Goal: Task Accomplishment & Management: Use online tool/utility

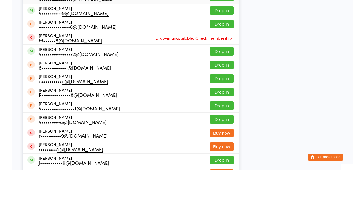
type input "Vict"
click at [82, 30] on div "[PERSON_NAME] V•••••••••••••• 7@[DOMAIN_NAME] Drop in" at bounding box center [131, 36] width 216 height 13
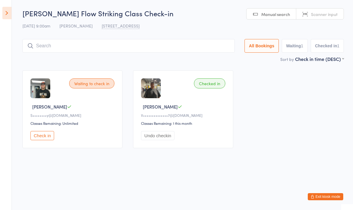
click at [86, 48] on input "search" at bounding box center [128, 46] width 212 height 14
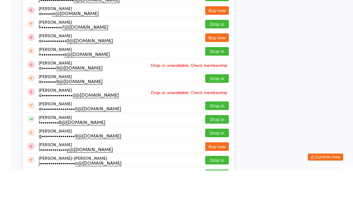
type input "[PERSON_NAME]"
click at [74, 18] on div "[PERSON_NAME] N•••••• o@[DOMAIN_NAME]" at bounding box center [70, 22] width 62 height 9
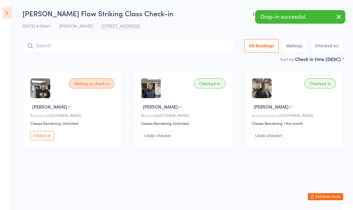
type input "M"
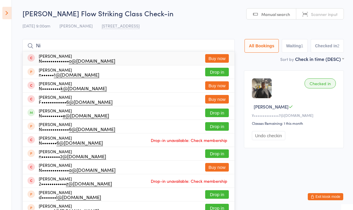
type input "N"
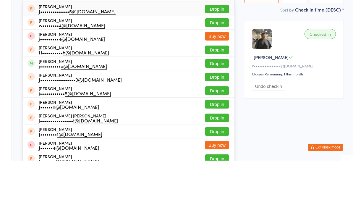
type input "Joshm"
click at [212, 108] on button "Drop in" at bounding box center [217, 112] width 24 height 9
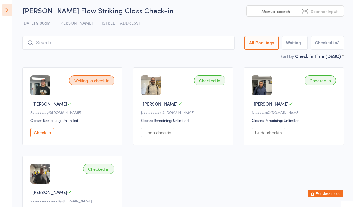
click at [217, 26] on div "[DATE] 9:00am [PERSON_NAME] [STREET_ADDRESS]" at bounding box center [182, 26] width 321 height 10
click at [46, 134] on button "Check in" at bounding box center [42, 132] width 24 height 9
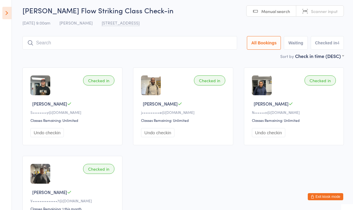
click at [134, 47] on input "search" at bounding box center [129, 43] width 215 height 14
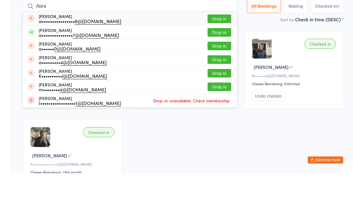
type input "Abra"
click at [215, 65] on button "Drop in" at bounding box center [219, 69] width 24 height 9
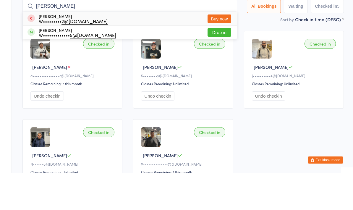
type input "[PERSON_NAME]"
click at [108, 62] on div "[PERSON_NAME] W••••••••••••• 5@[DOMAIN_NAME] Drop in" at bounding box center [130, 68] width 214 height 13
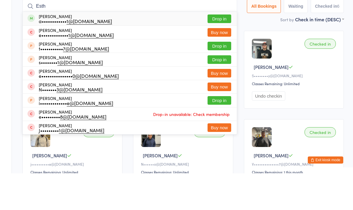
type input "Esth"
click at [222, 51] on button "Drop in" at bounding box center [219, 55] width 24 height 9
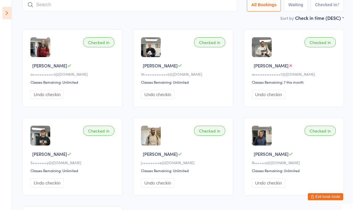
scroll to position [41, 0]
click at [149, 5] on input "search" at bounding box center [129, 5] width 215 height 14
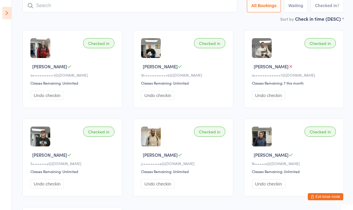
scroll to position [40, 0]
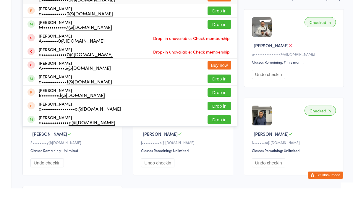
type input "Aust"
click at [103, 94] on div "[PERSON_NAME] a•••••••••••• 1@[DOMAIN_NAME] Drop in" at bounding box center [130, 100] width 214 height 13
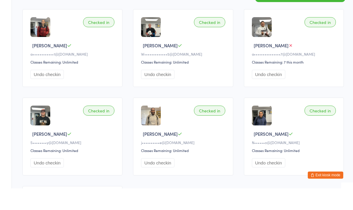
scroll to position [0, 0]
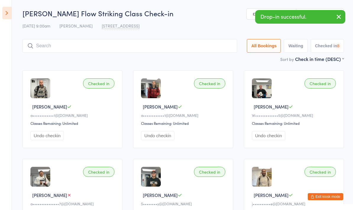
click at [107, 47] on input "search" at bounding box center [129, 46] width 215 height 14
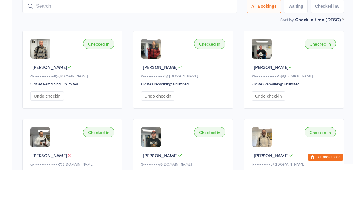
type input "A"
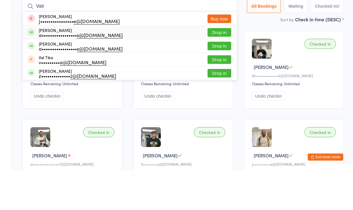
type input "Vait"
click at [160, 65] on div "[PERSON_NAME] a••••••••••••••••• s@[DOMAIN_NAME] Drop in" at bounding box center [130, 71] width 214 height 13
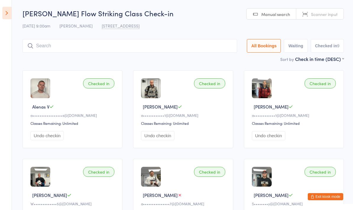
click at [77, 46] on input "search" at bounding box center [129, 46] width 215 height 14
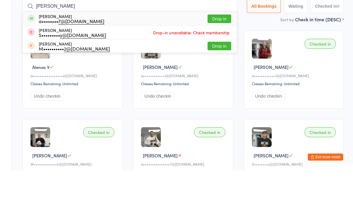
type input "[PERSON_NAME]"
click at [213, 54] on button "Drop in" at bounding box center [219, 58] width 24 height 9
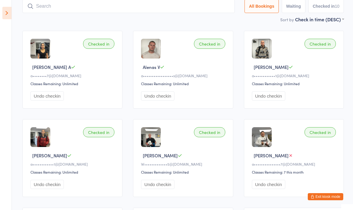
click at [327, 207] on div "Checked in [PERSON_NAME] A a•••••••• 7@[DOMAIN_NAME] Classes Remaining: Unlimit…" at bounding box center [183, 201] width 332 height 353
click at [7, 13] on icon at bounding box center [6, 13] width 9 height 12
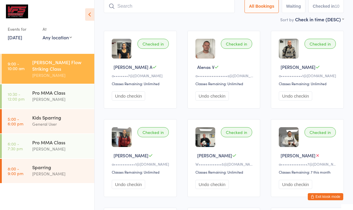
click at [68, 89] on div "Pro MMA Class" at bounding box center [60, 92] width 57 height 7
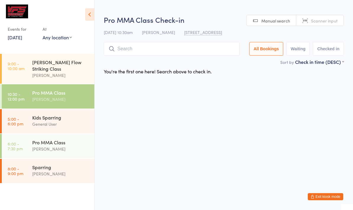
click at [92, 14] on icon at bounding box center [89, 14] width 9 height 12
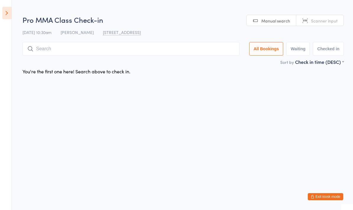
click at [212, 208] on html "You have now entered Kiosk Mode. Members will be able to check themselves in us…" at bounding box center [176, 105] width 353 height 210
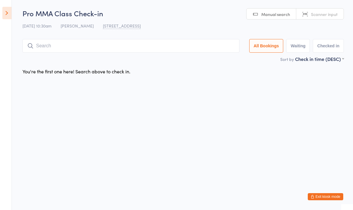
click at [216, 208] on html "You have now entered Kiosk Mode. Members will be able to check themselves in us…" at bounding box center [176, 105] width 353 height 210
